Goal: Task Accomplishment & Management: Manage account settings

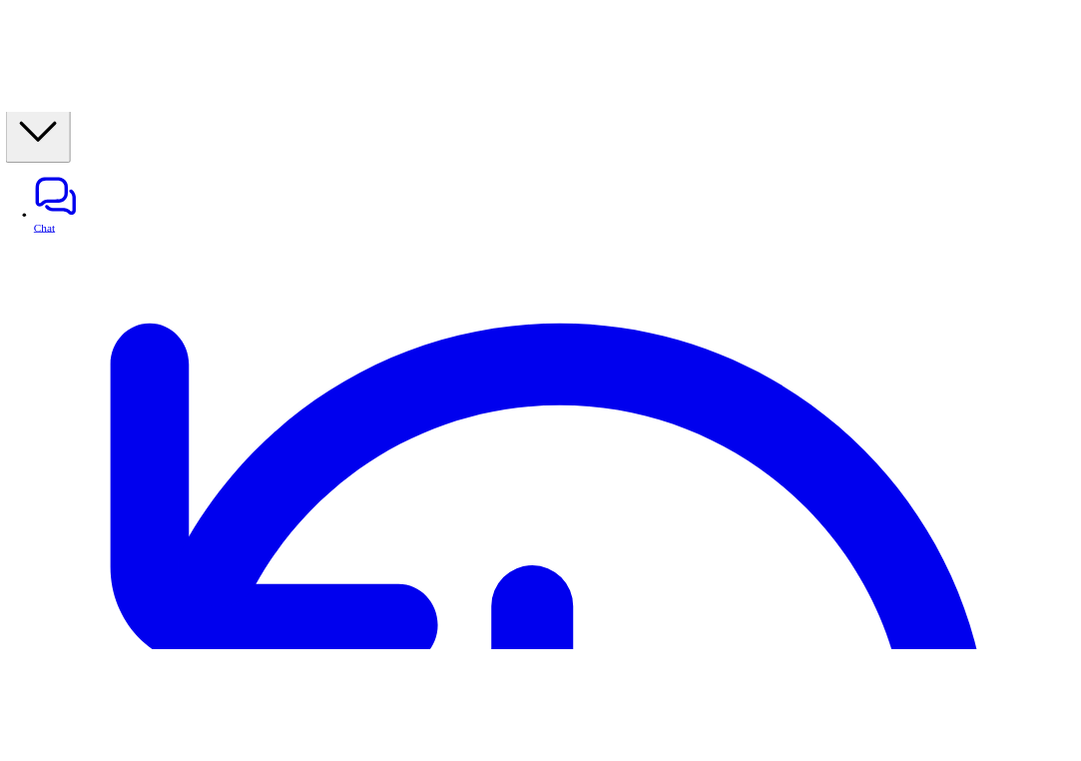
scroll to position [54, 0]
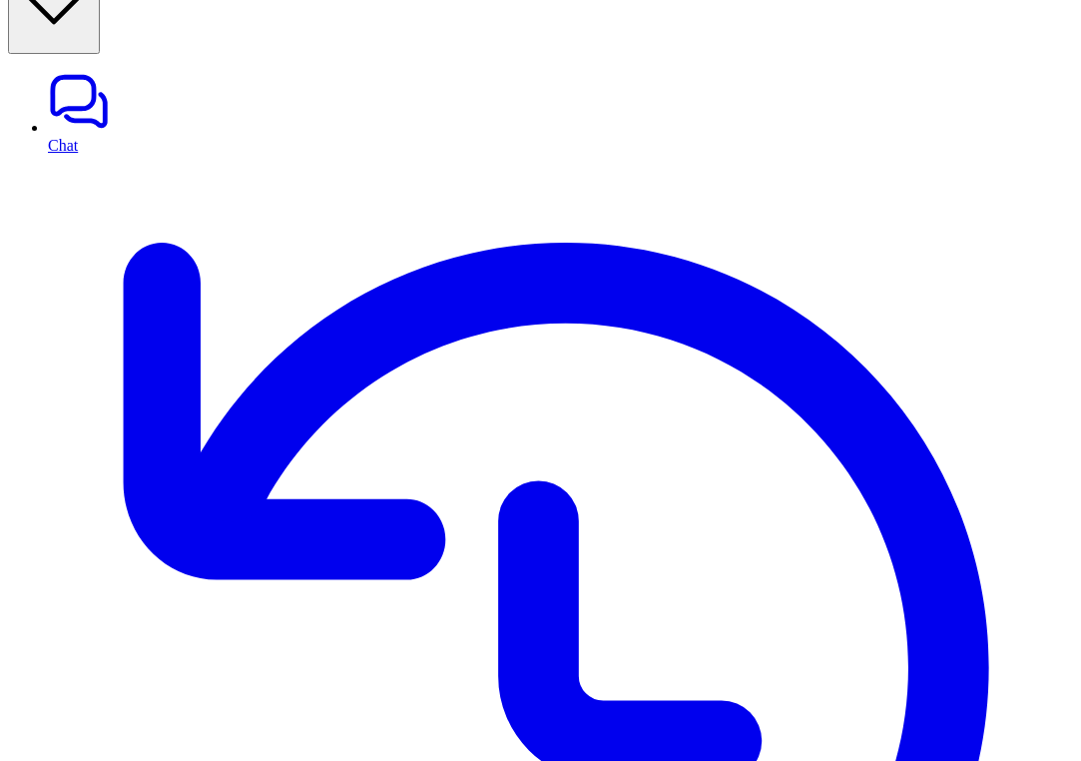
drag, startPoint x: 451, startPoint y: 187, endPoint x: 323, endPoint y: 191, distance: 128.9
copy p "AI agent behavior"
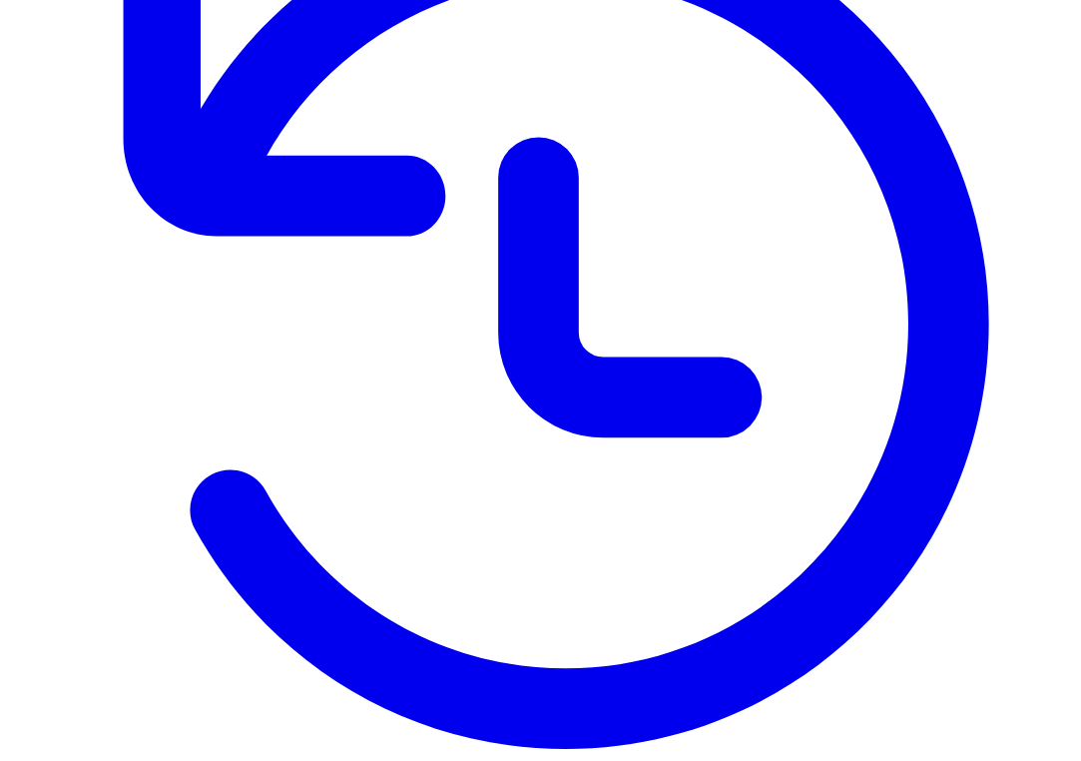
scroll to position [400, 0]
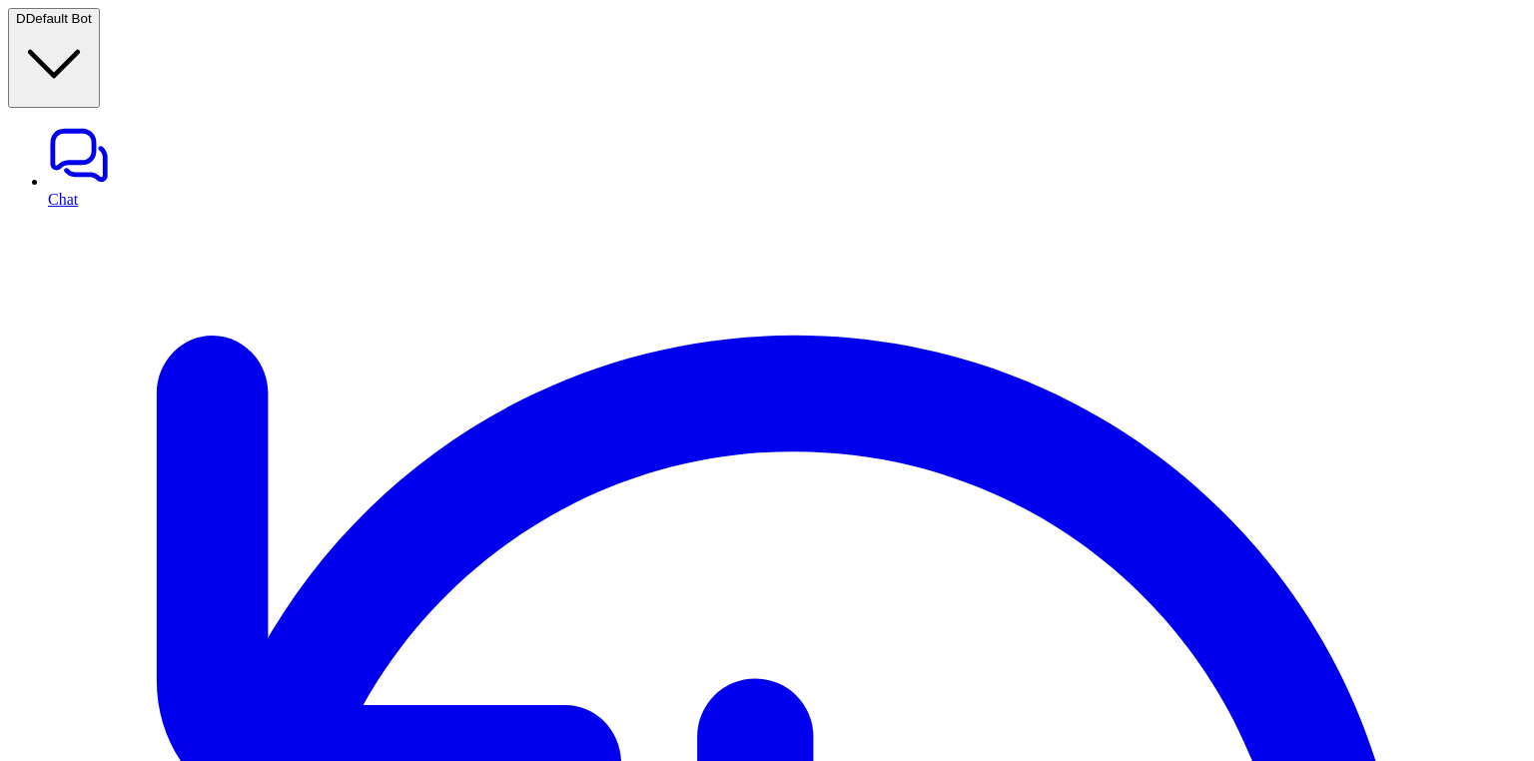
type textarea "**********"
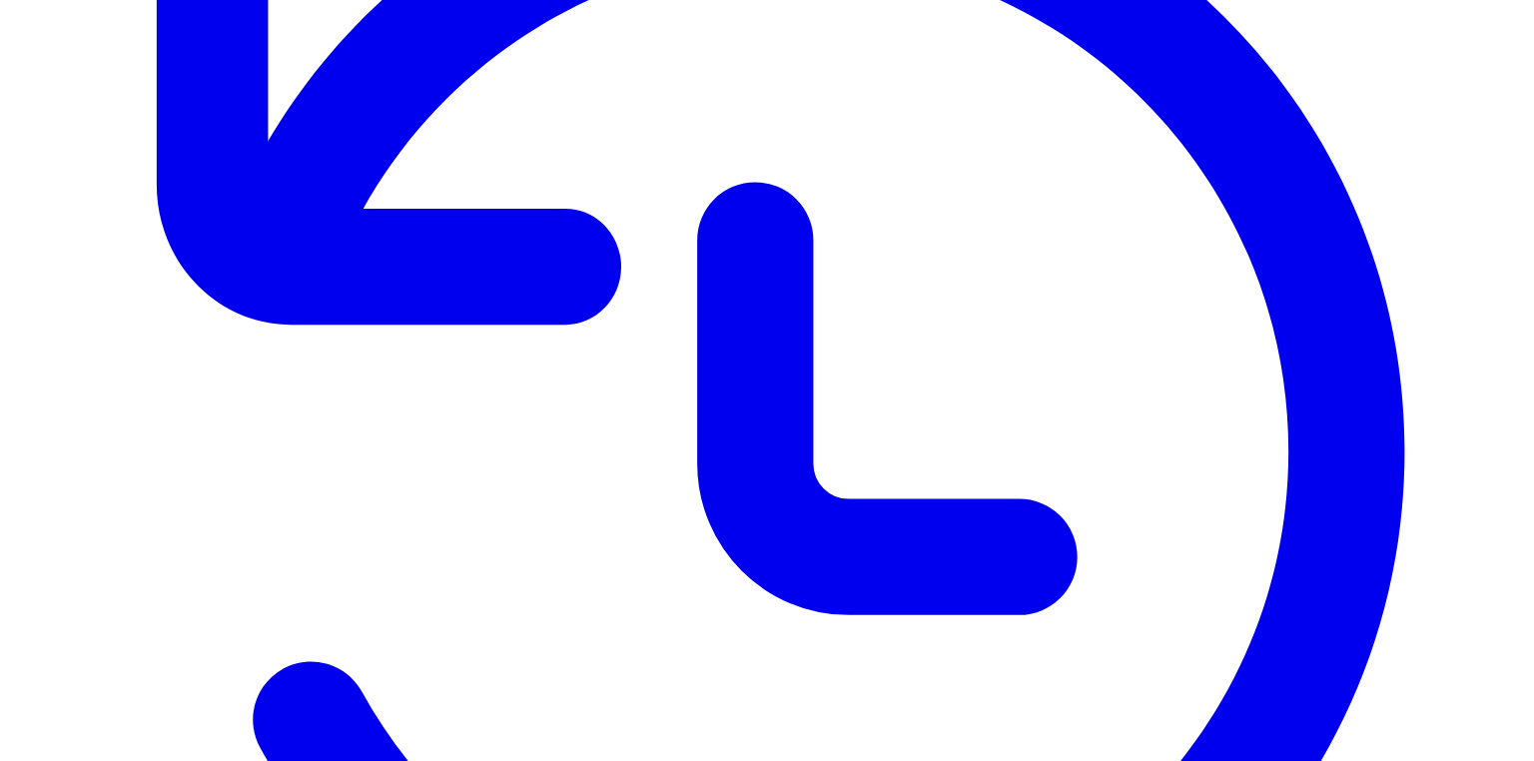
scroll to position [499, 0]
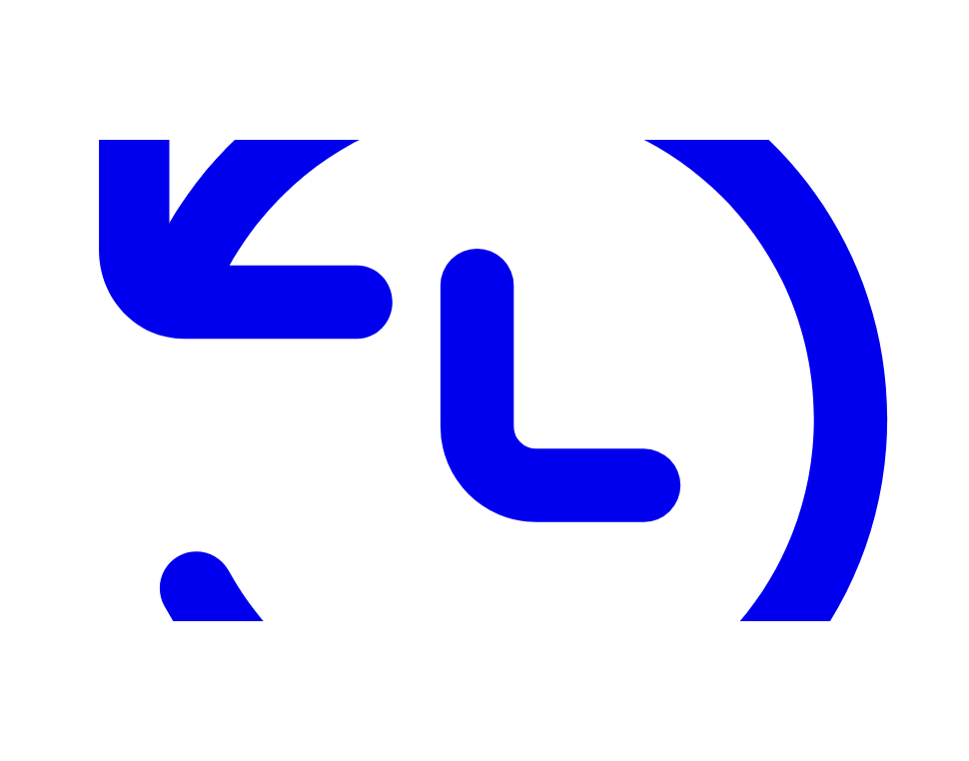
scroll to position [515, 0]
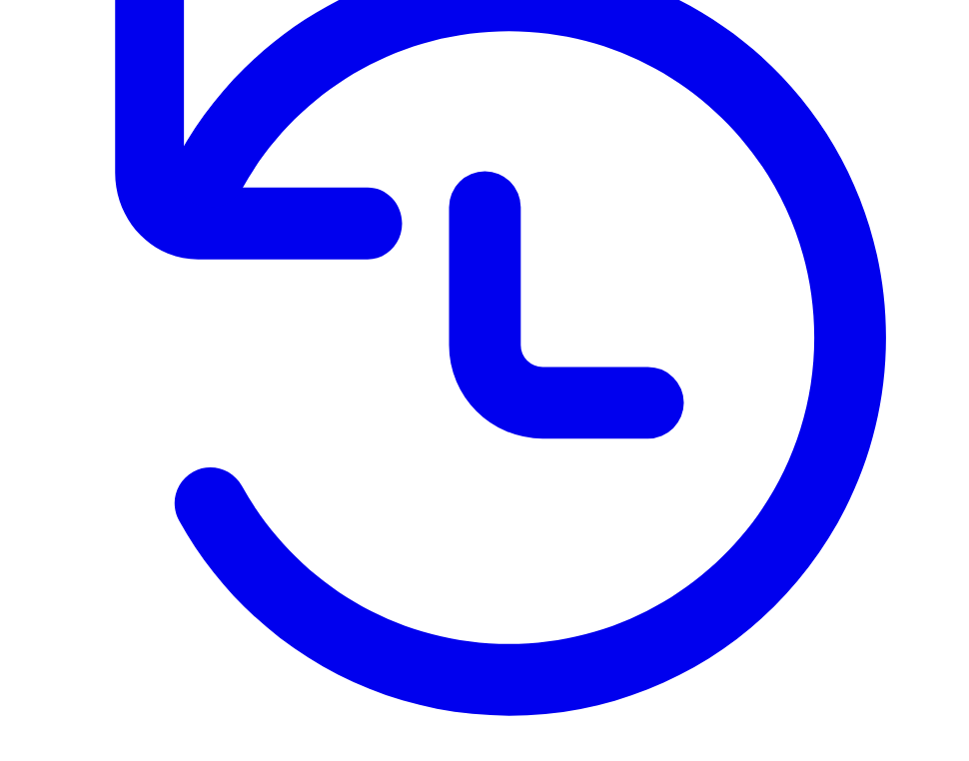
scroll to position [325, 0]
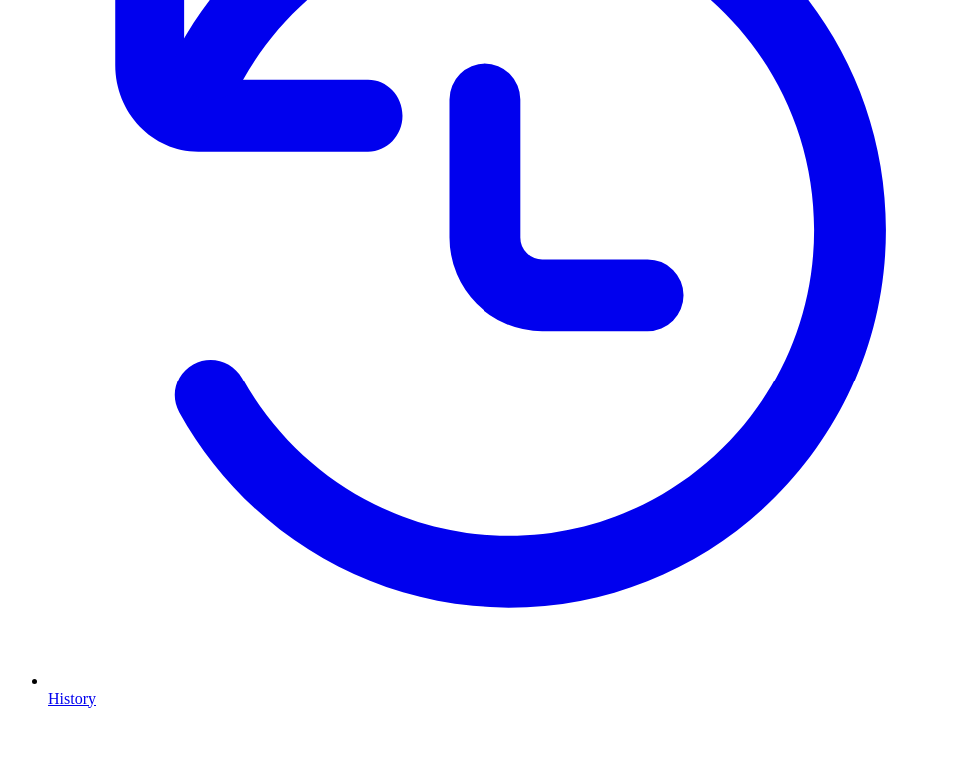
scroll to position [498, 0]
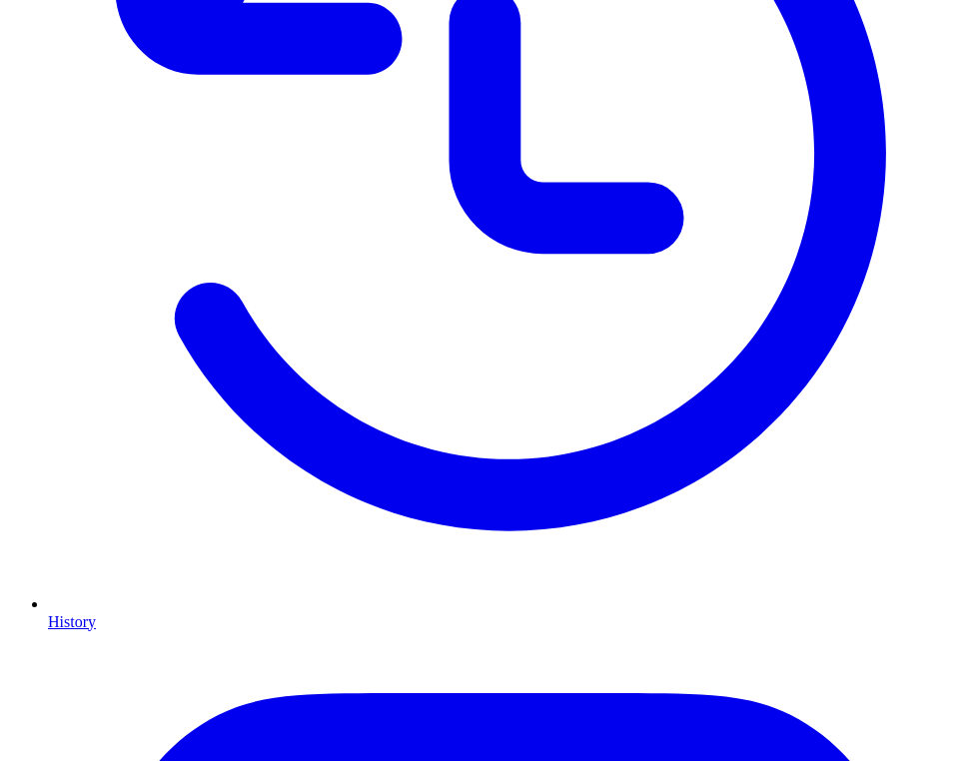
scroll to position [515, 0]
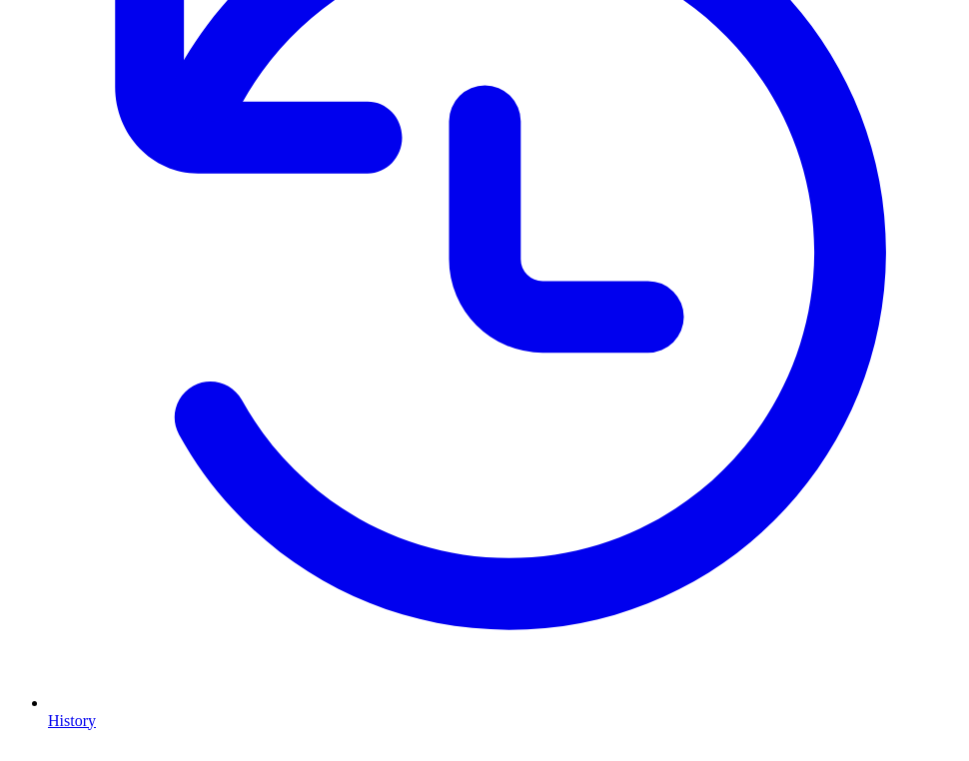
scroll to position [376, 0]
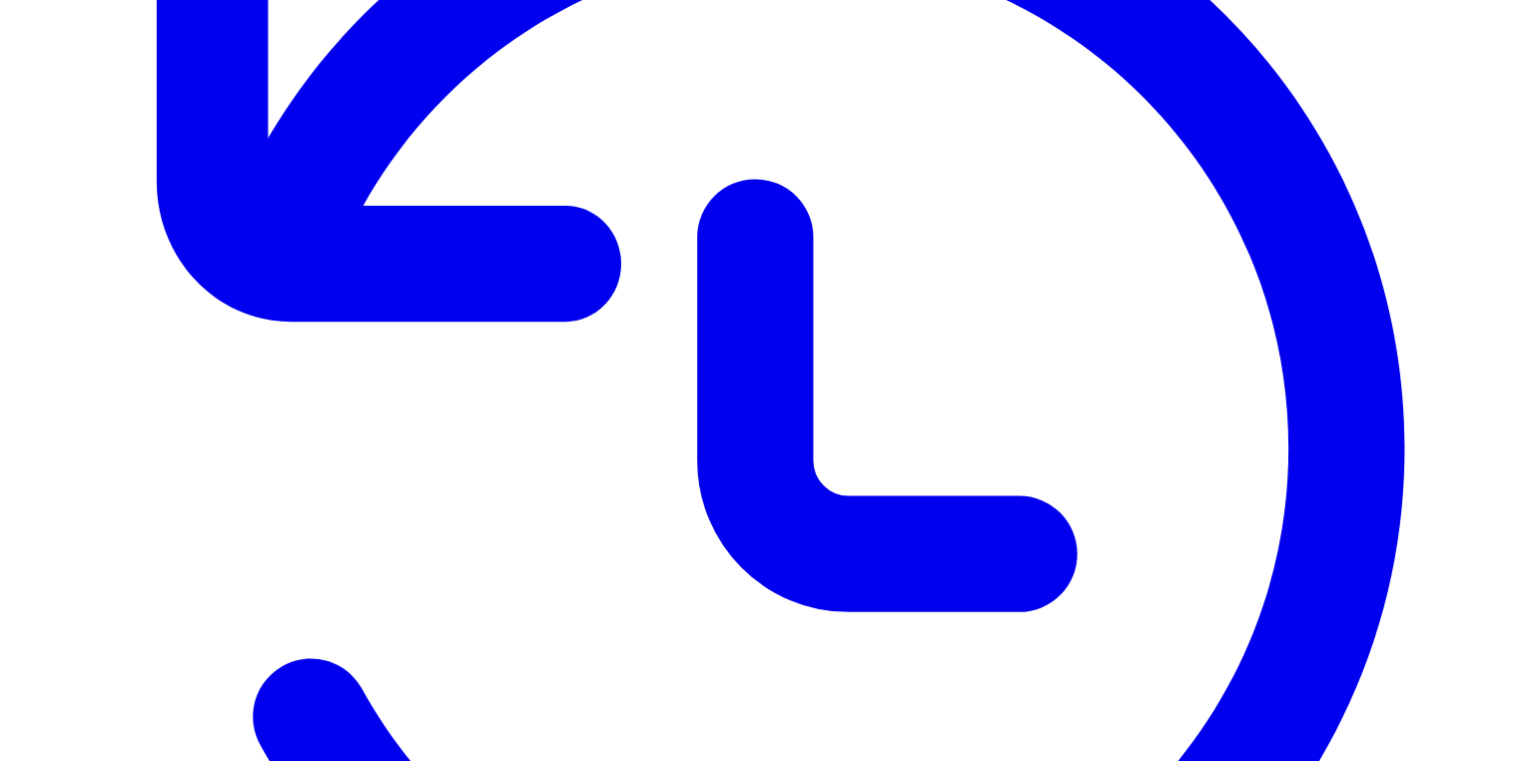
scroll to position [515, 0]
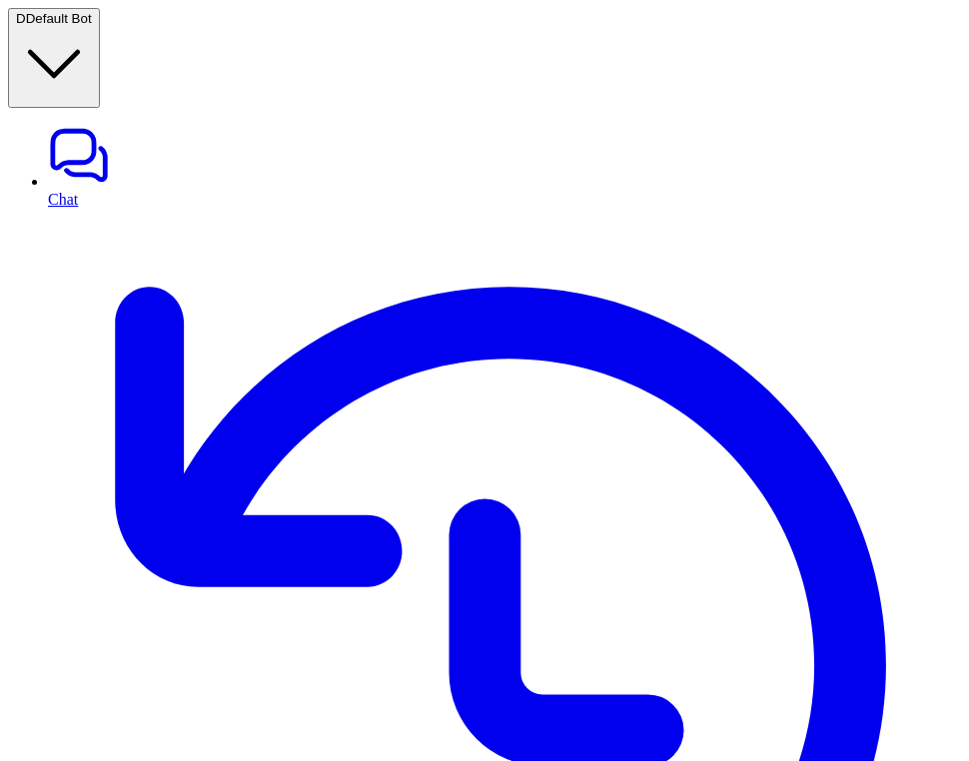
scroll to position [376, 0]
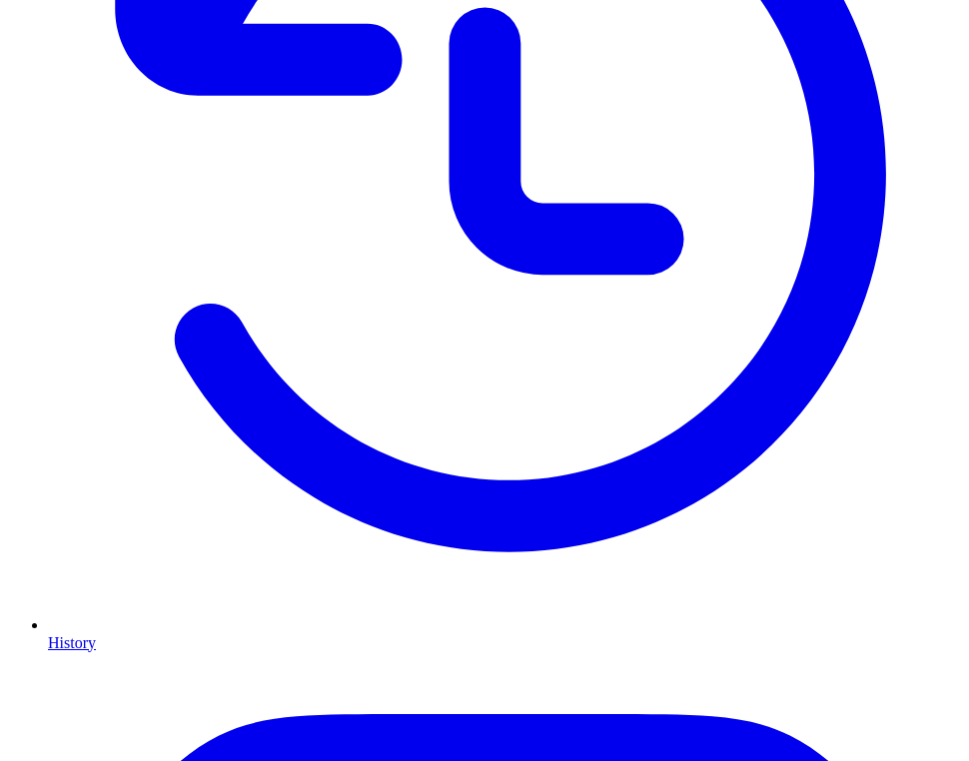
scroll to position [515, 0]
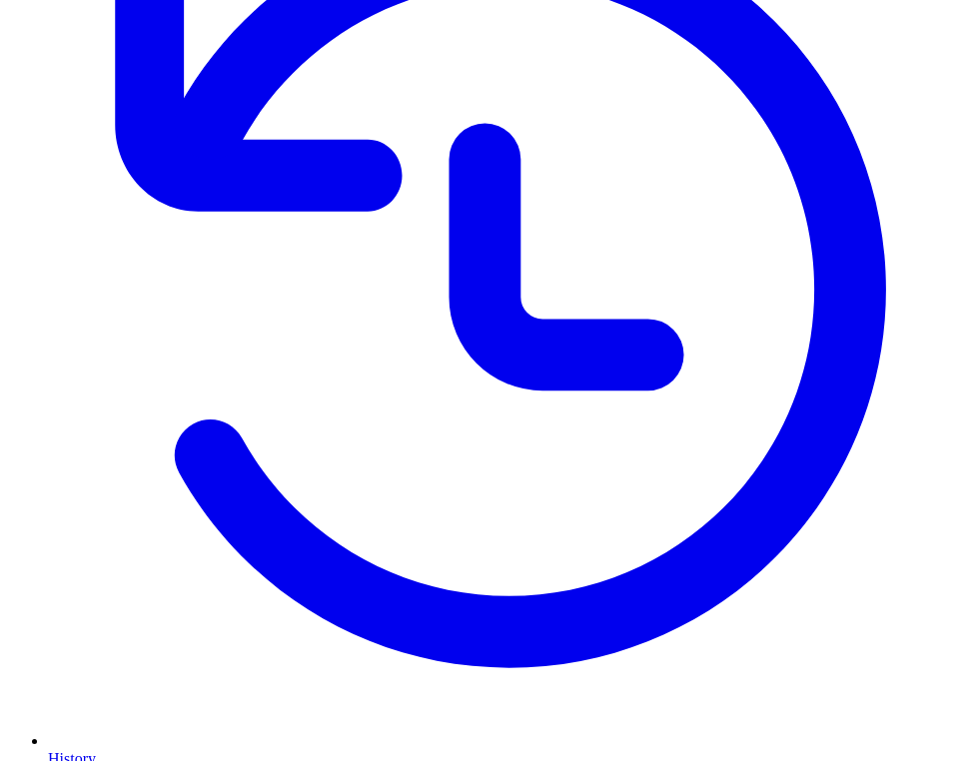
scroll to position [270, 0]
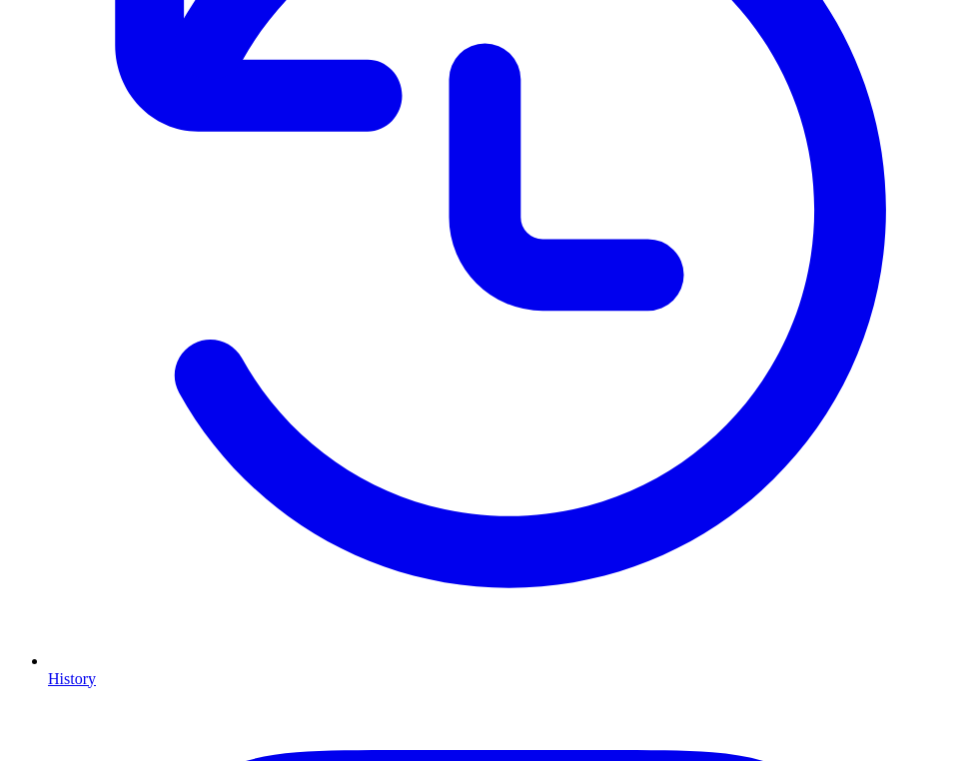
scroll to position [515, 0]
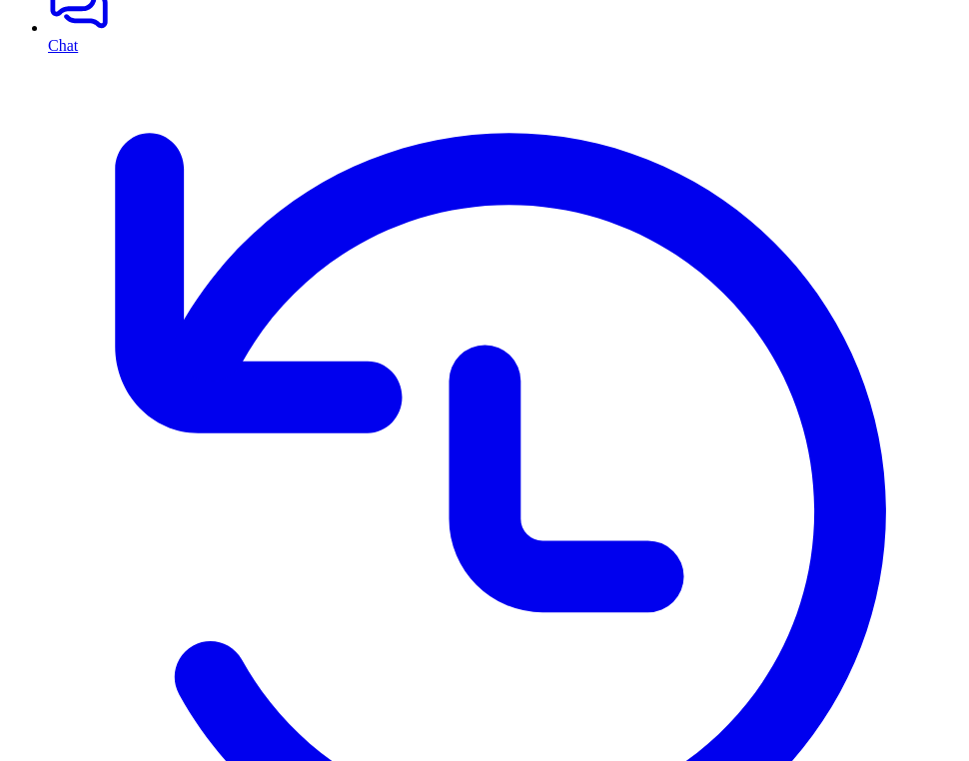
scroll to position [8, 0]
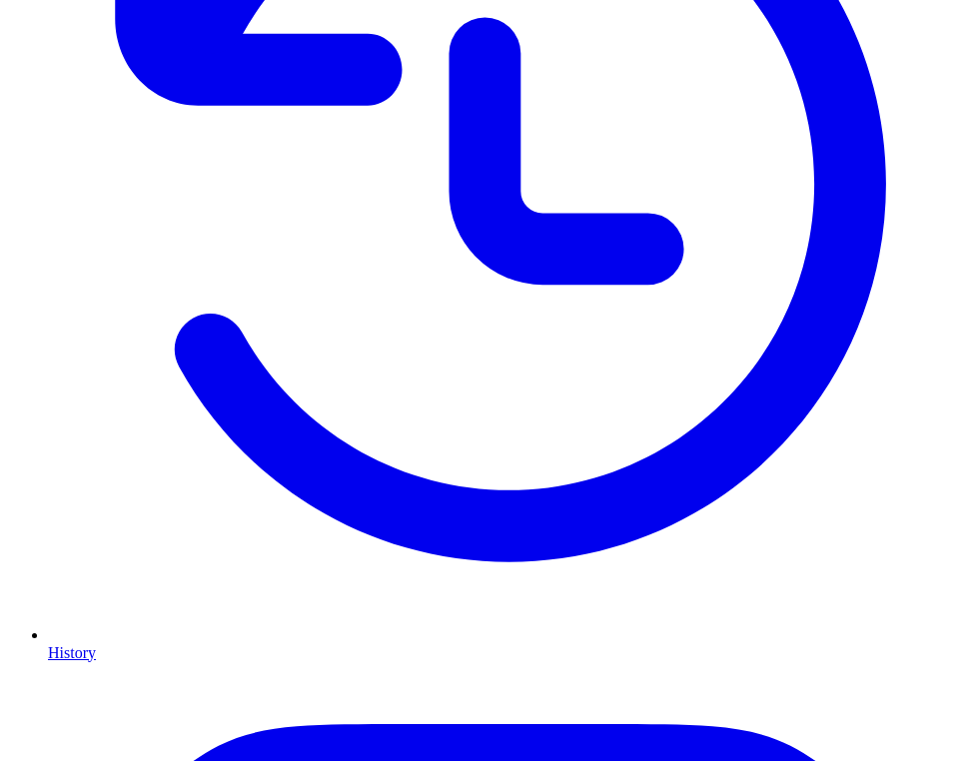
scroll to position [485, 0]
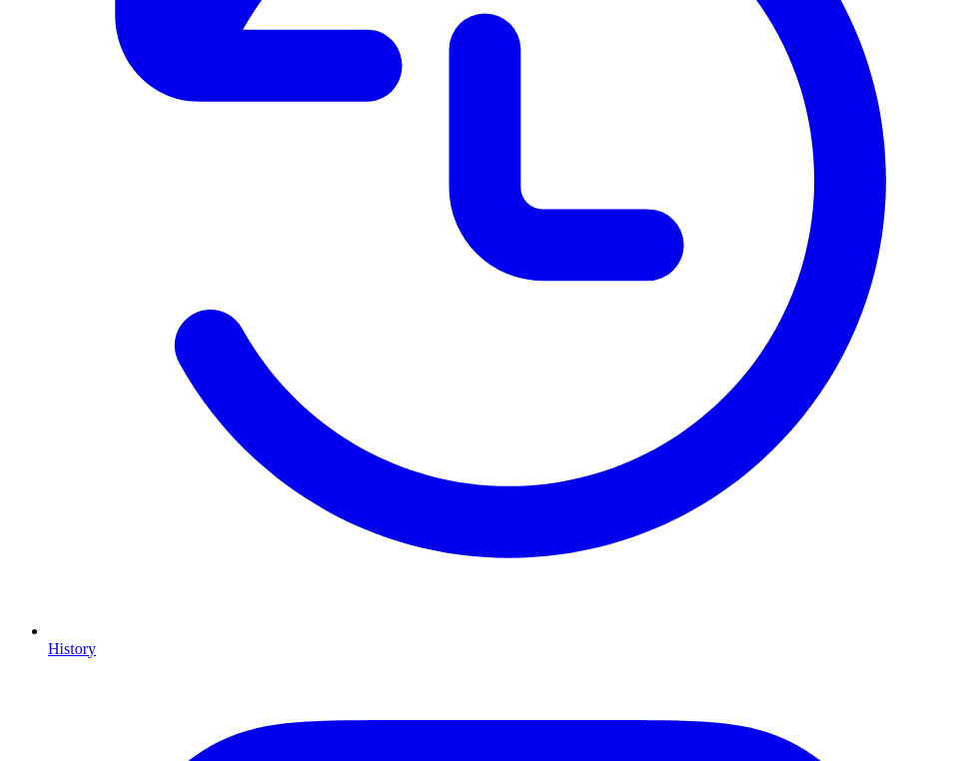
scroll to position [485, 0]
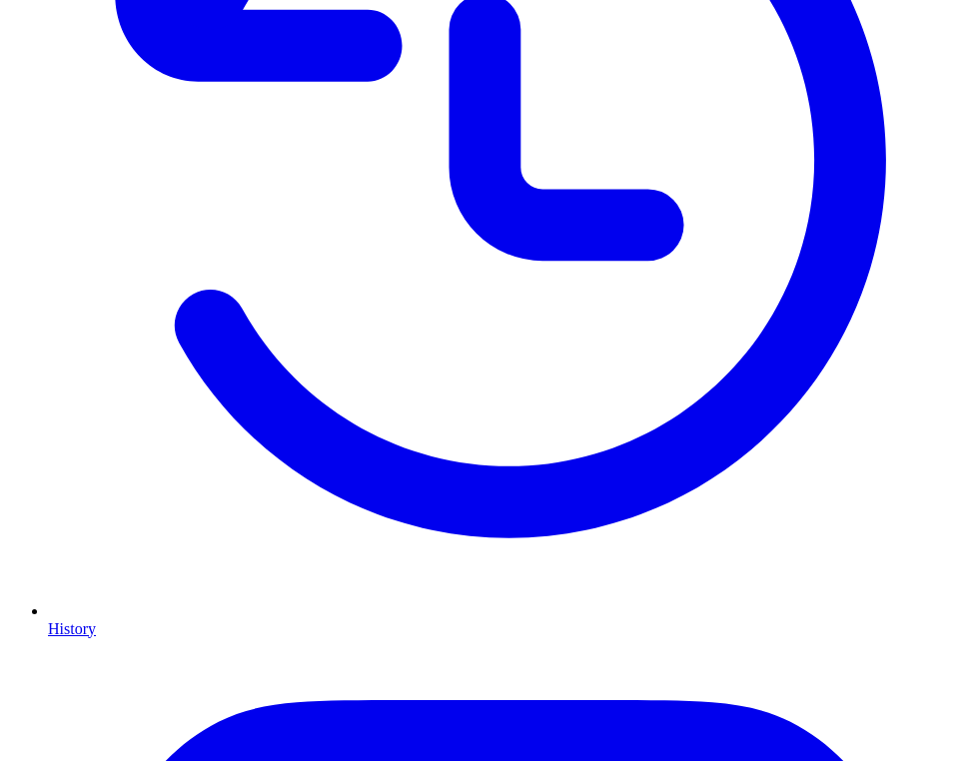
scroll to position [504, 0]
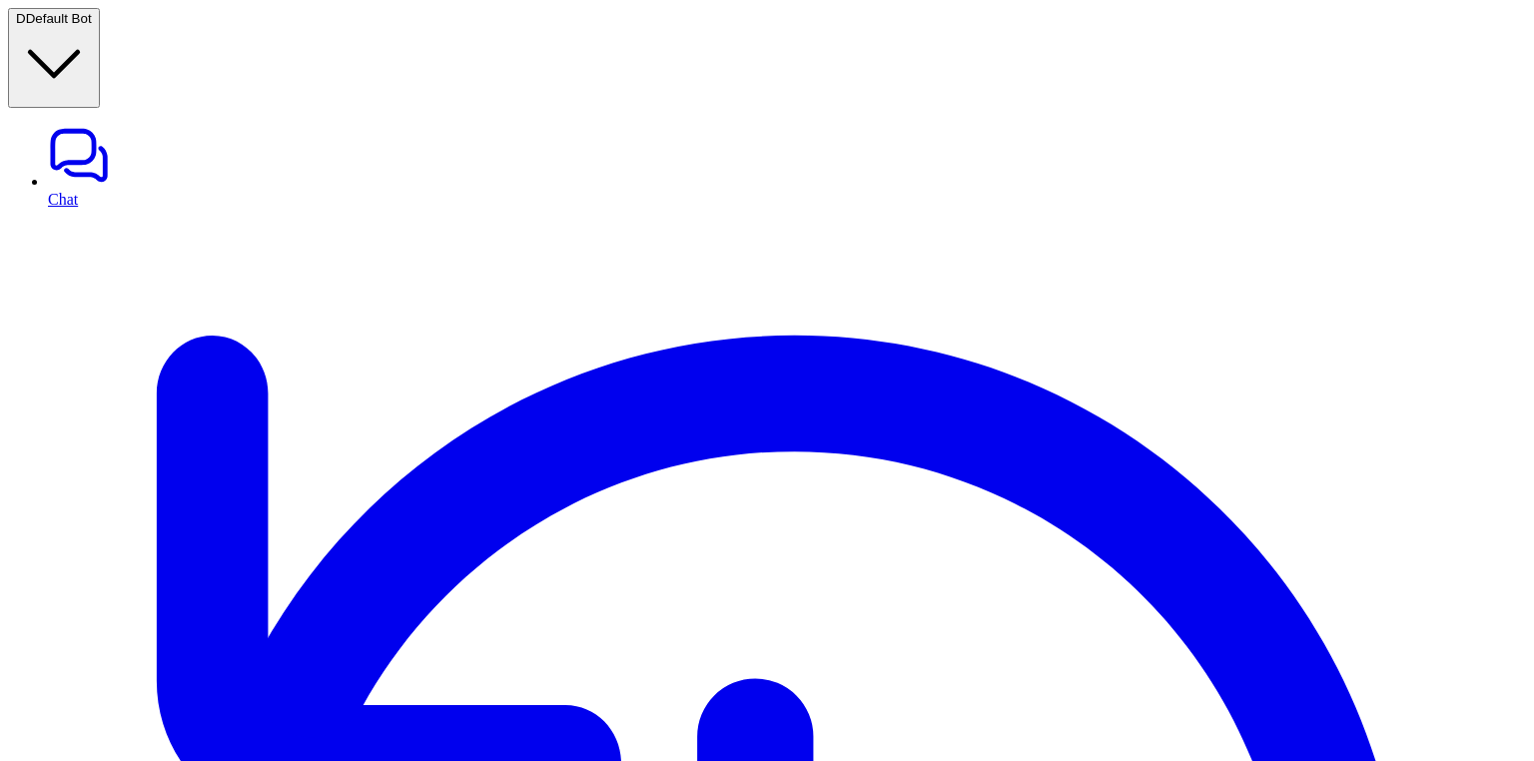
type textarea "**********"
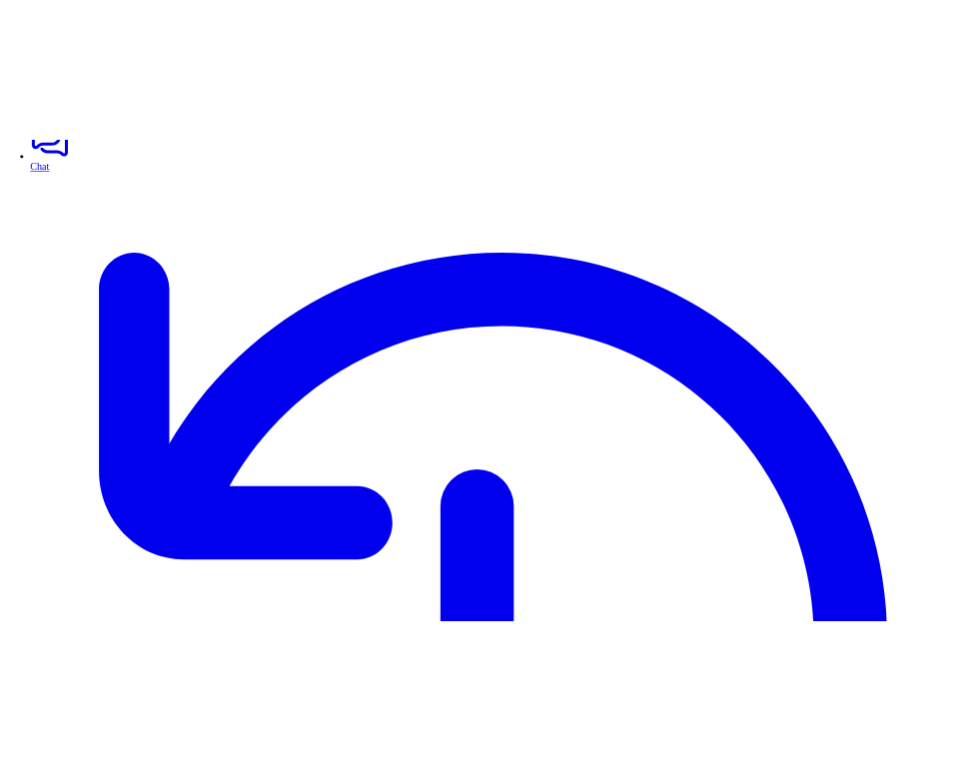
scroll to position [470, 0]
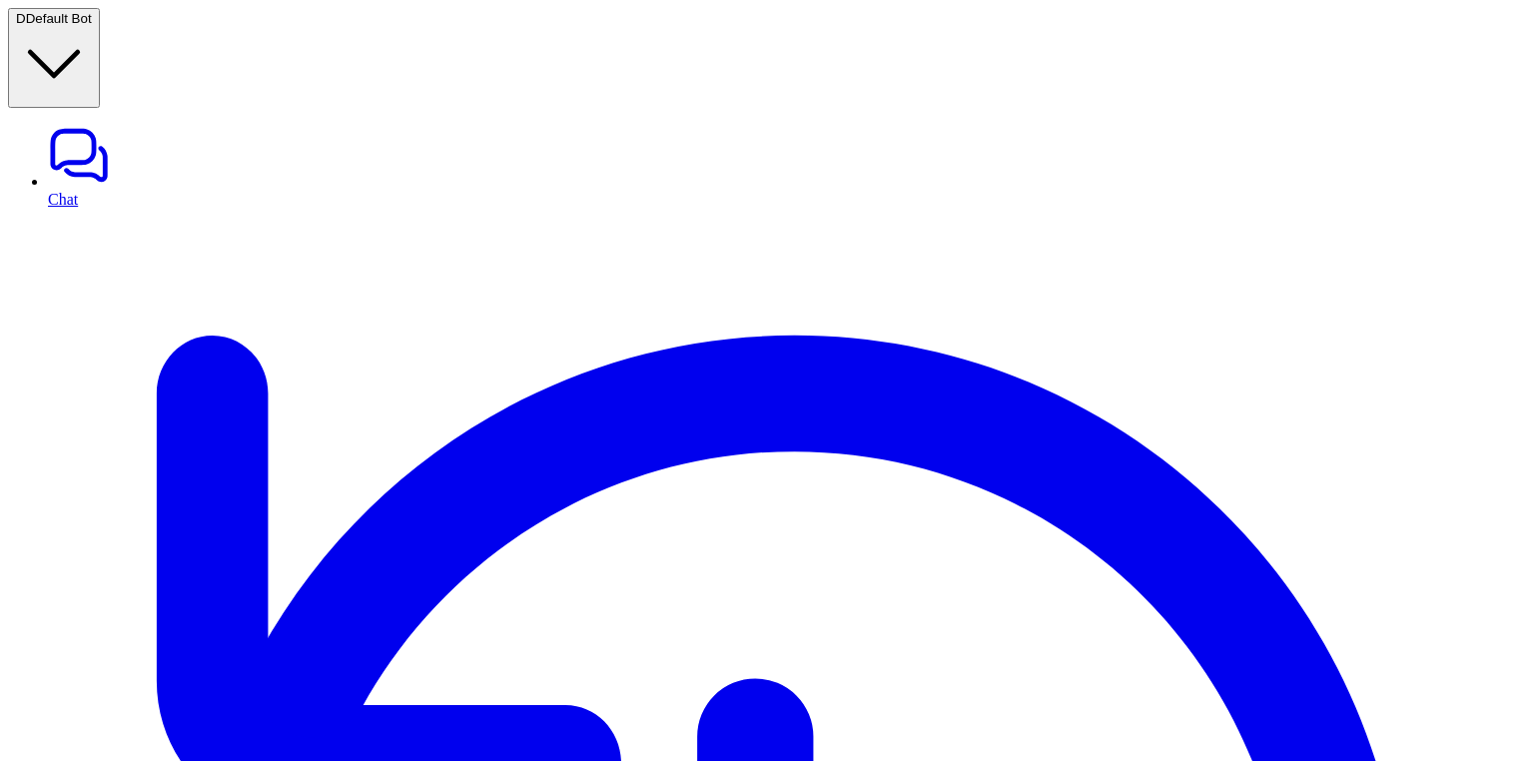
type textarea "**********"
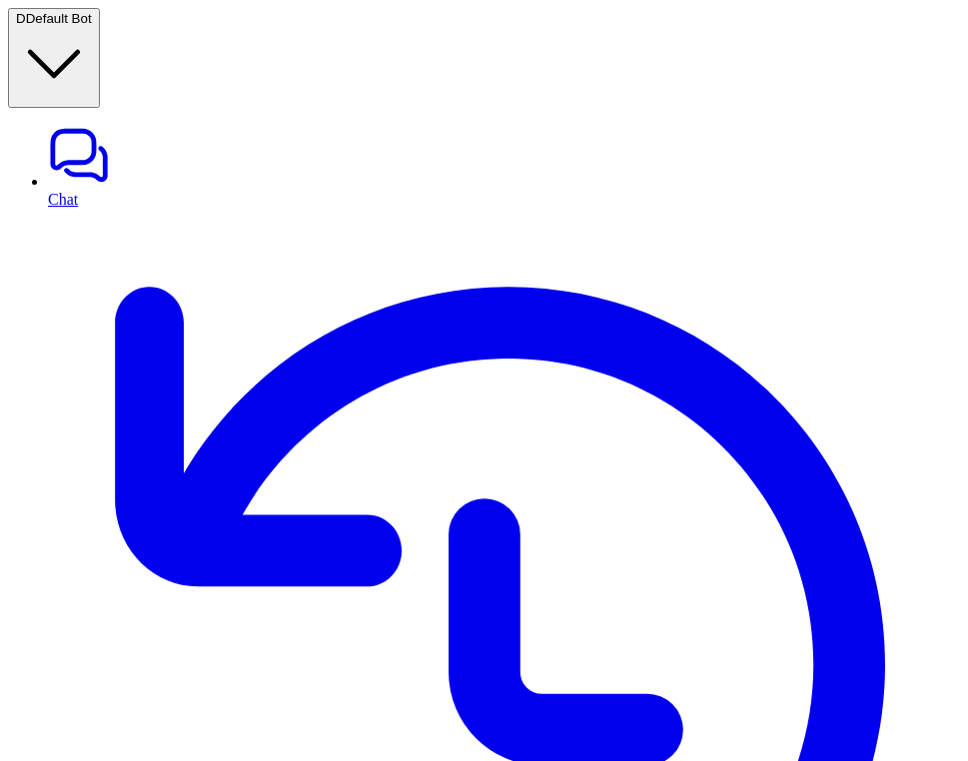
scroll to position [515, 0]
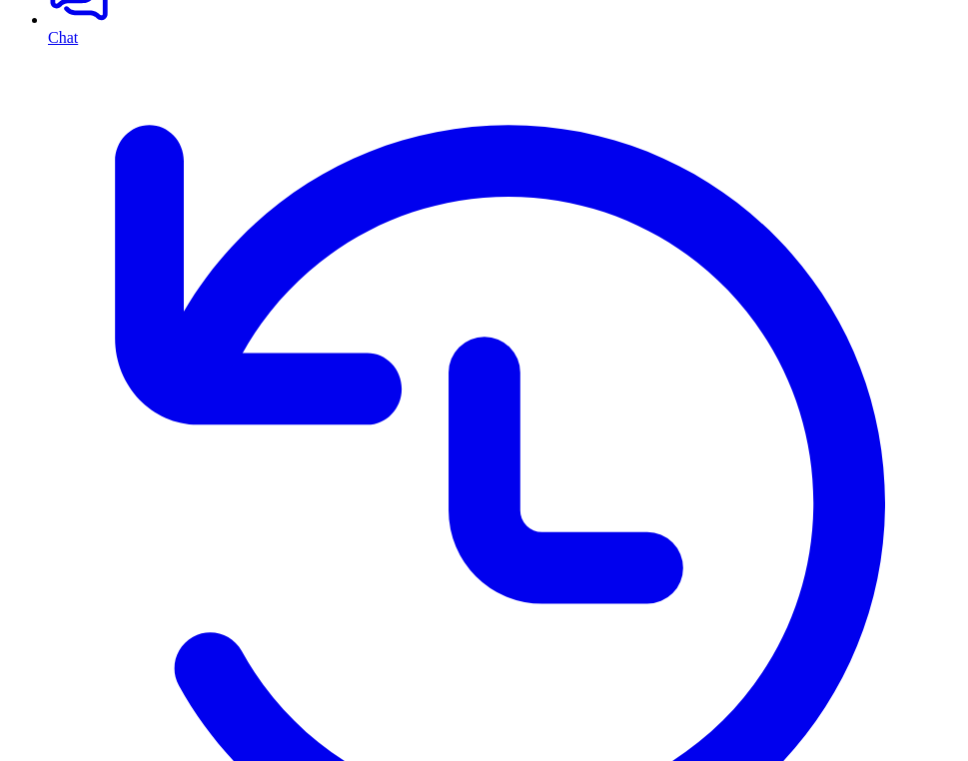
scroll to position [149, 0]
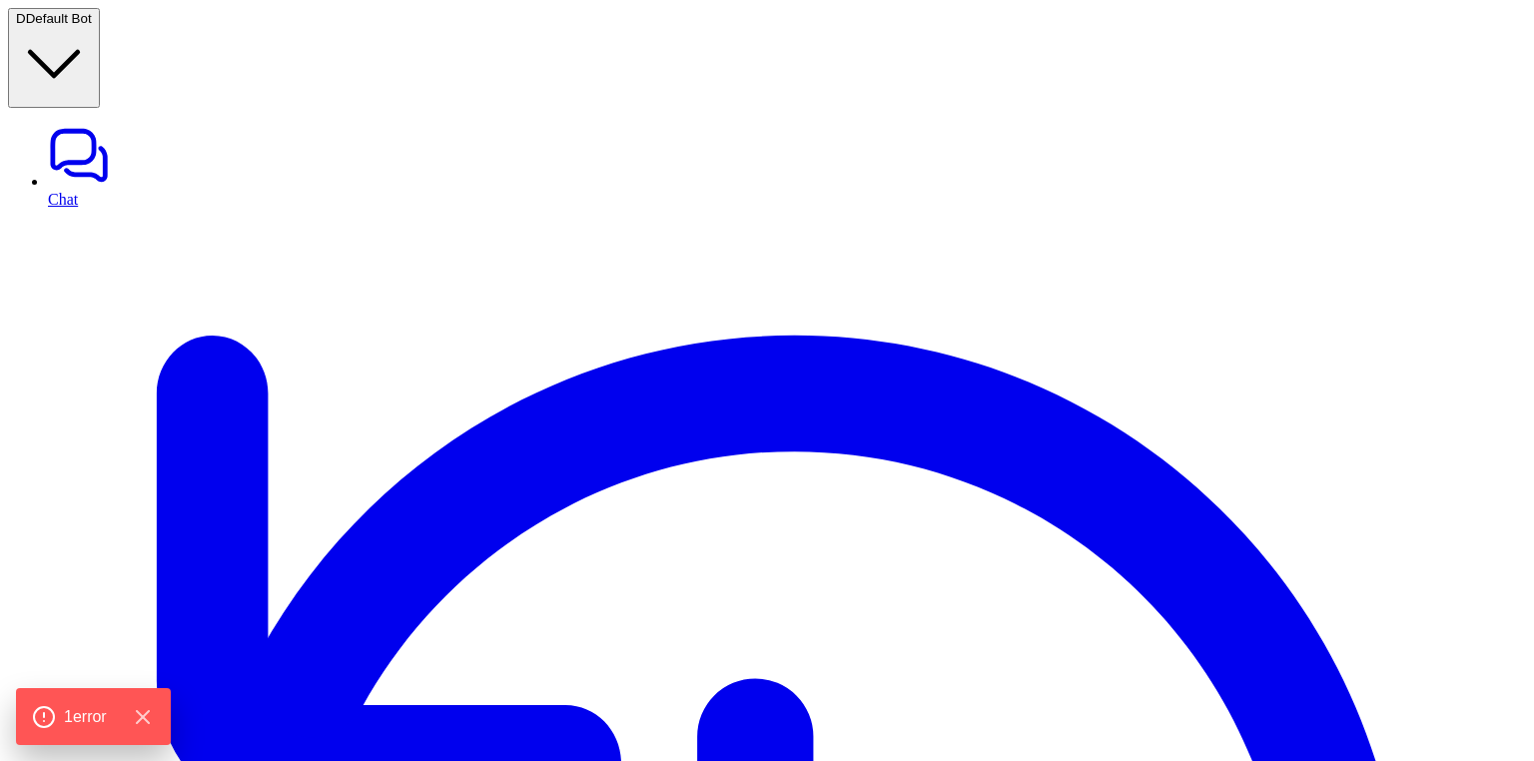
type textarea "**********"
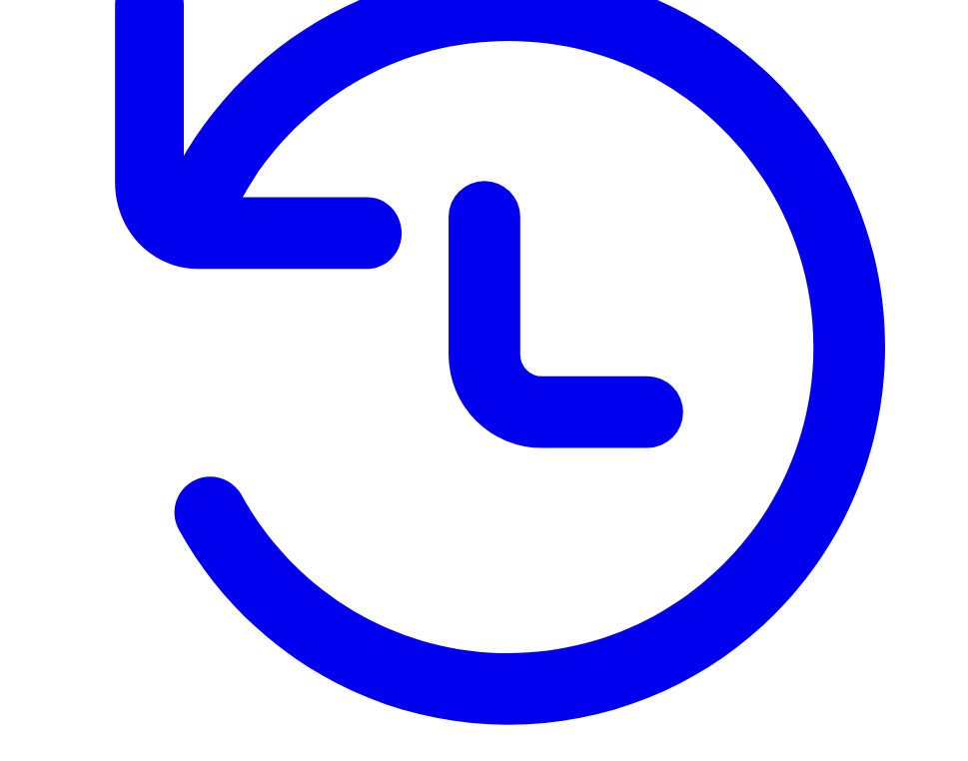
scroll to position [515, 0]
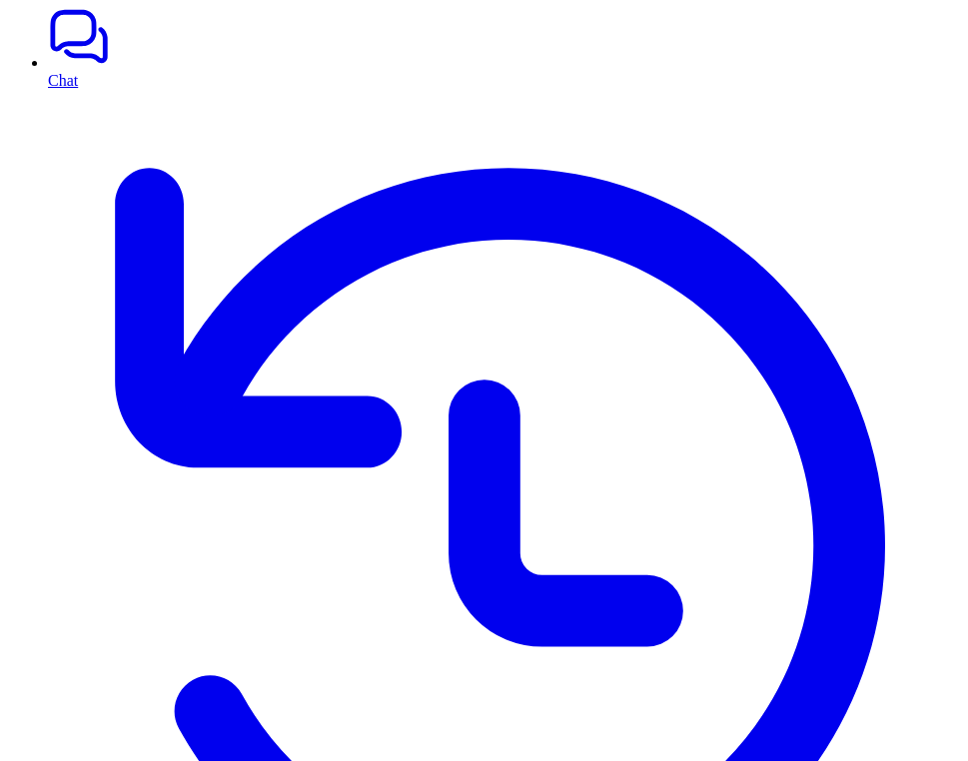
scroll to position [118, 0]
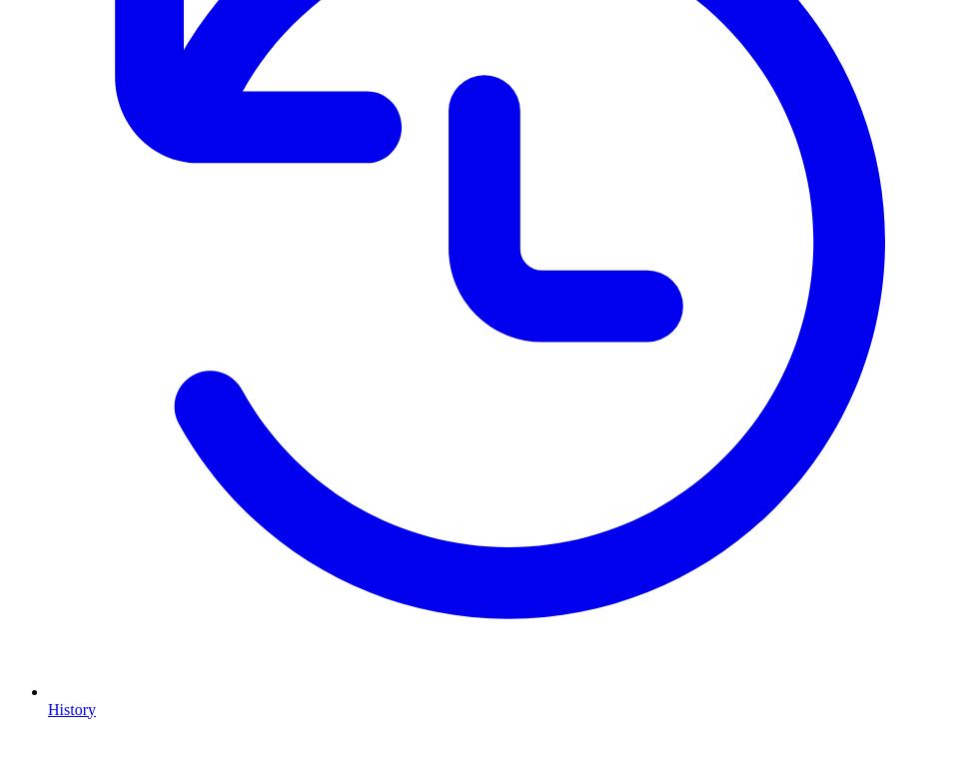
scroll to position [515, 0]
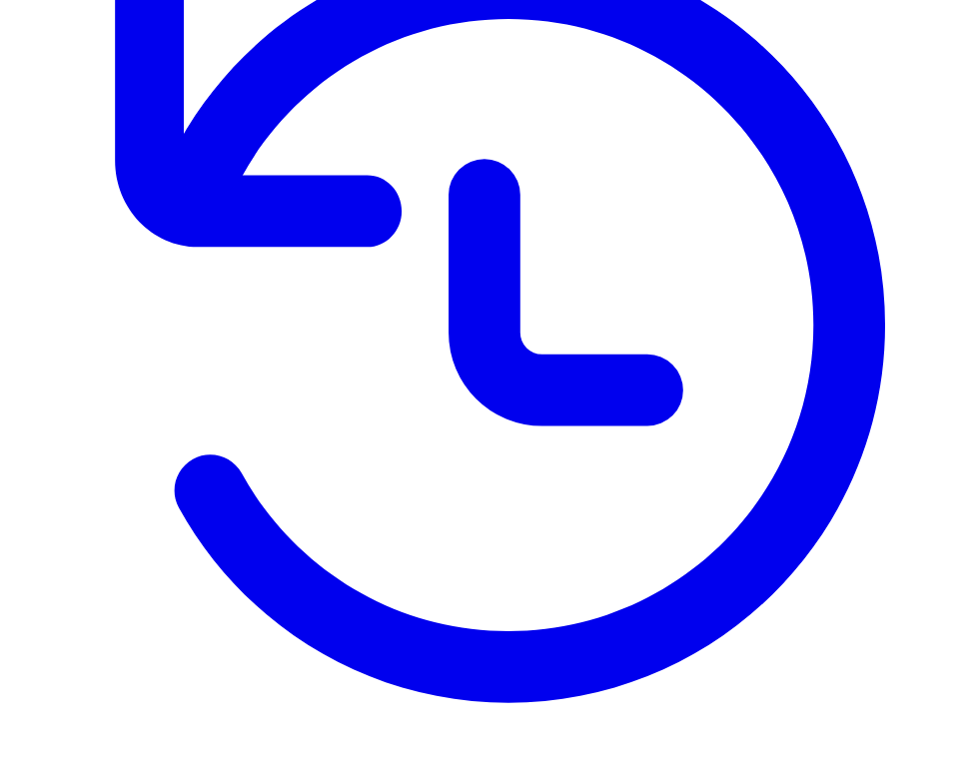
scroll to position [340, 0]
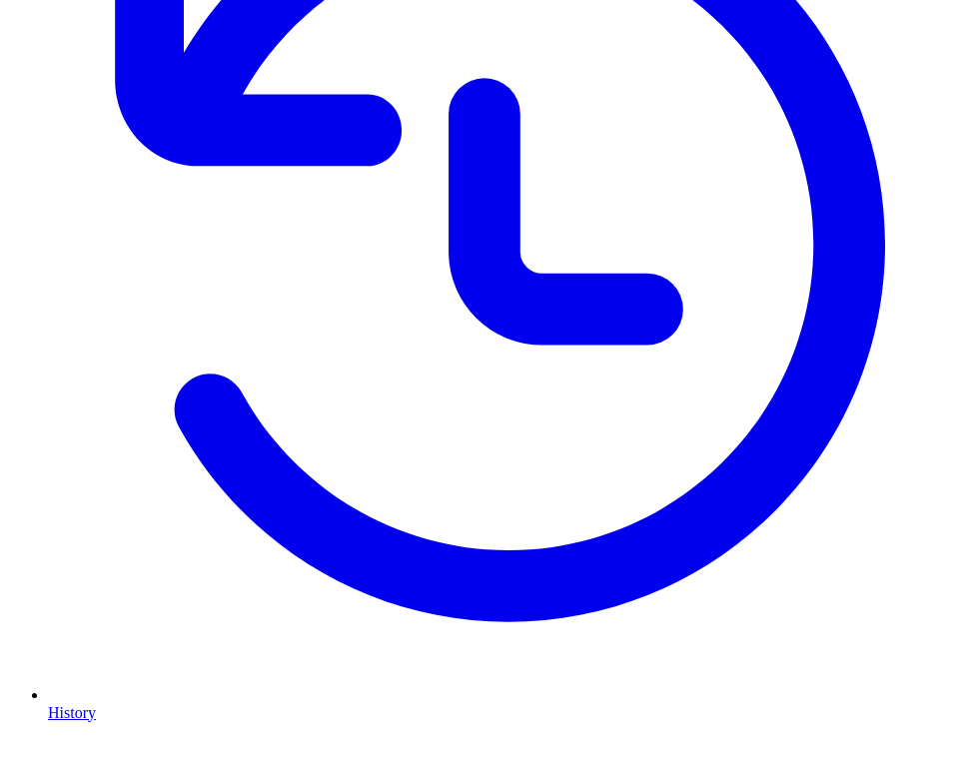
scroll to position [515, 0]
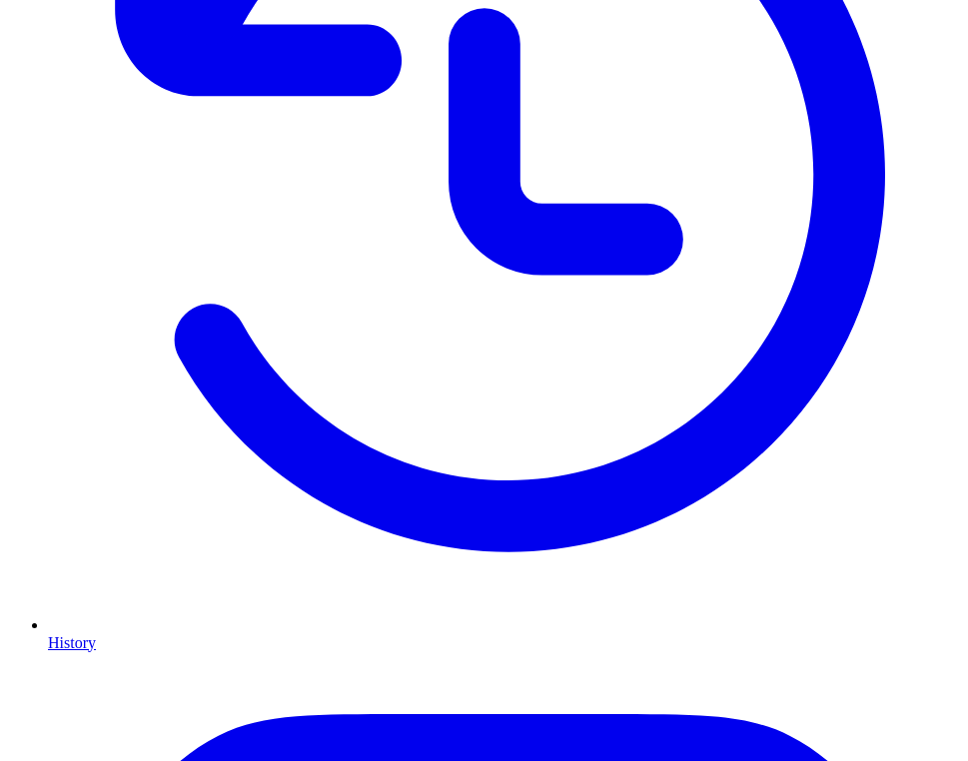
scroll to position [515, 0]
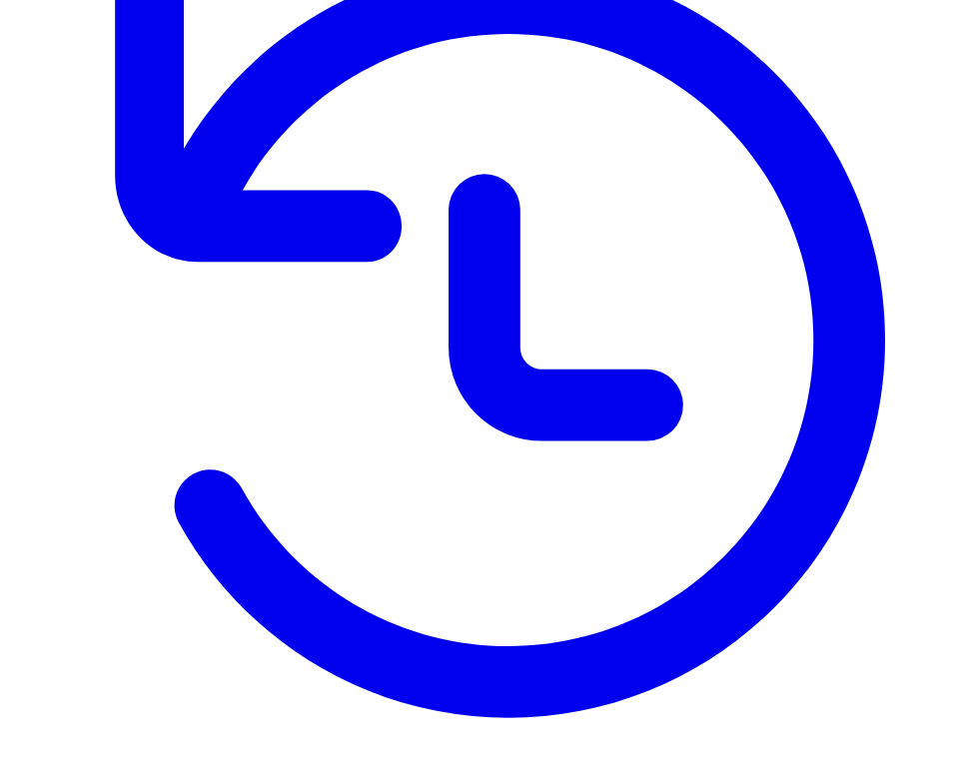
scroll to position [515, 0]
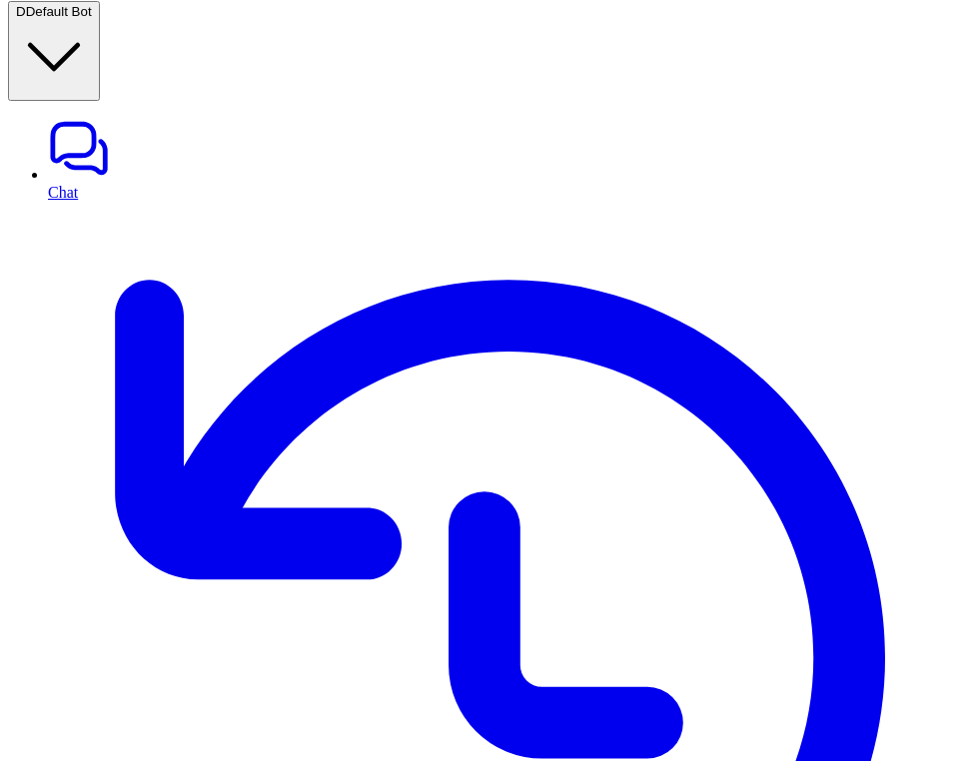
scroll to position [0, 0]
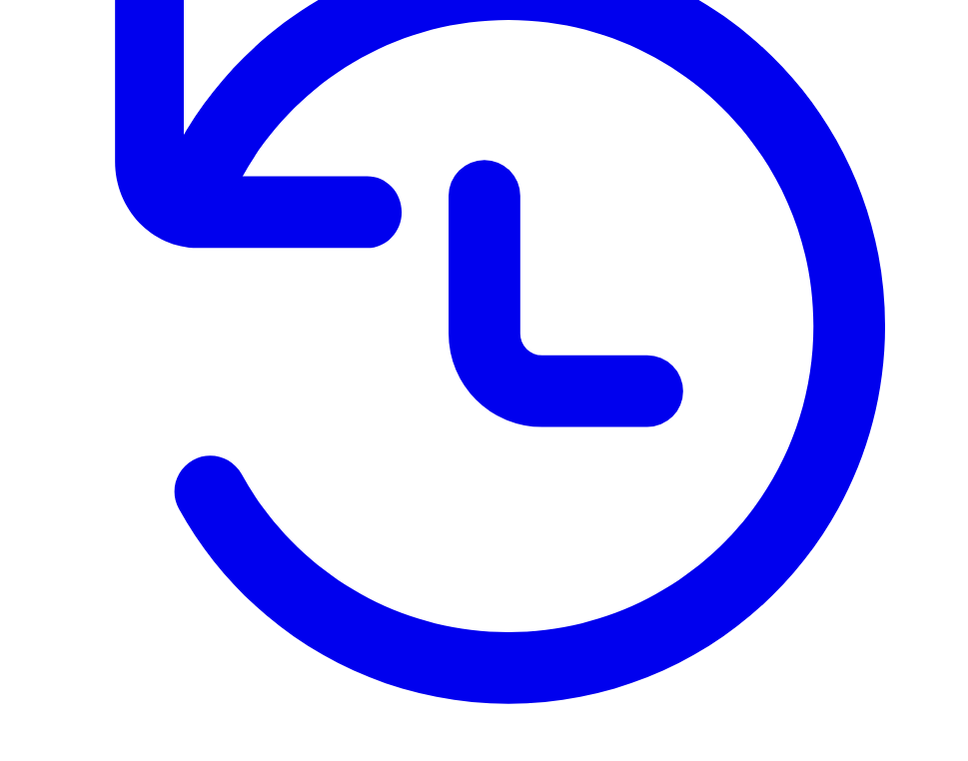
scroll to position [491, 0]
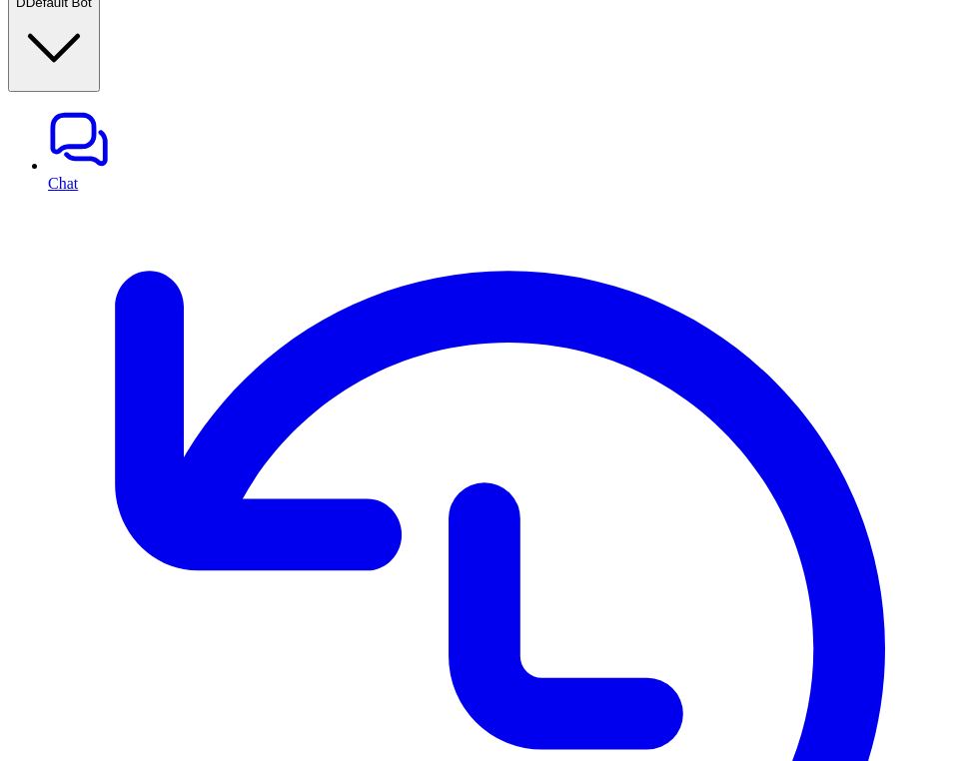
scroll to position [0, 0]
